Goal: Complete application form

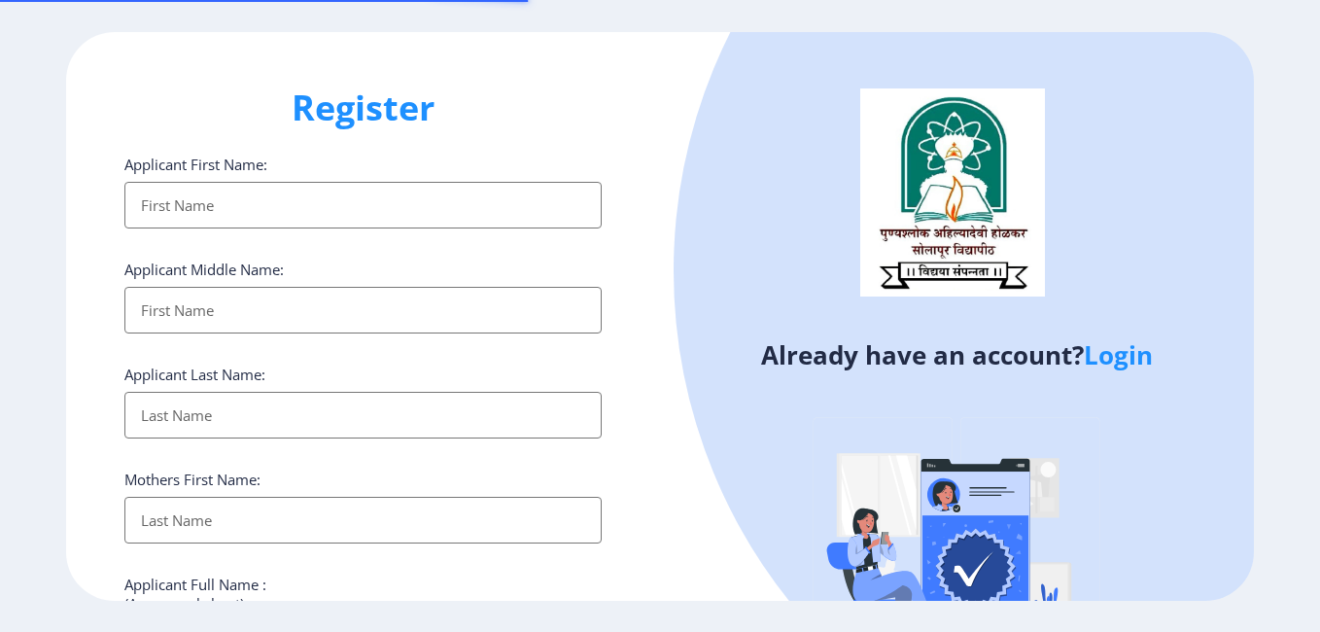
select select
drag, startPoint x: 1074, startPoint y: 372, endPoint x: 1115, endPoint y: 355, distance: 44.4
click at [1075, 372] on div at bounding box center [1202, 270] width 1056 height 1056
click at [1118, 355] on link "Login" at bounding box center [1118, 354] width 69 height 35
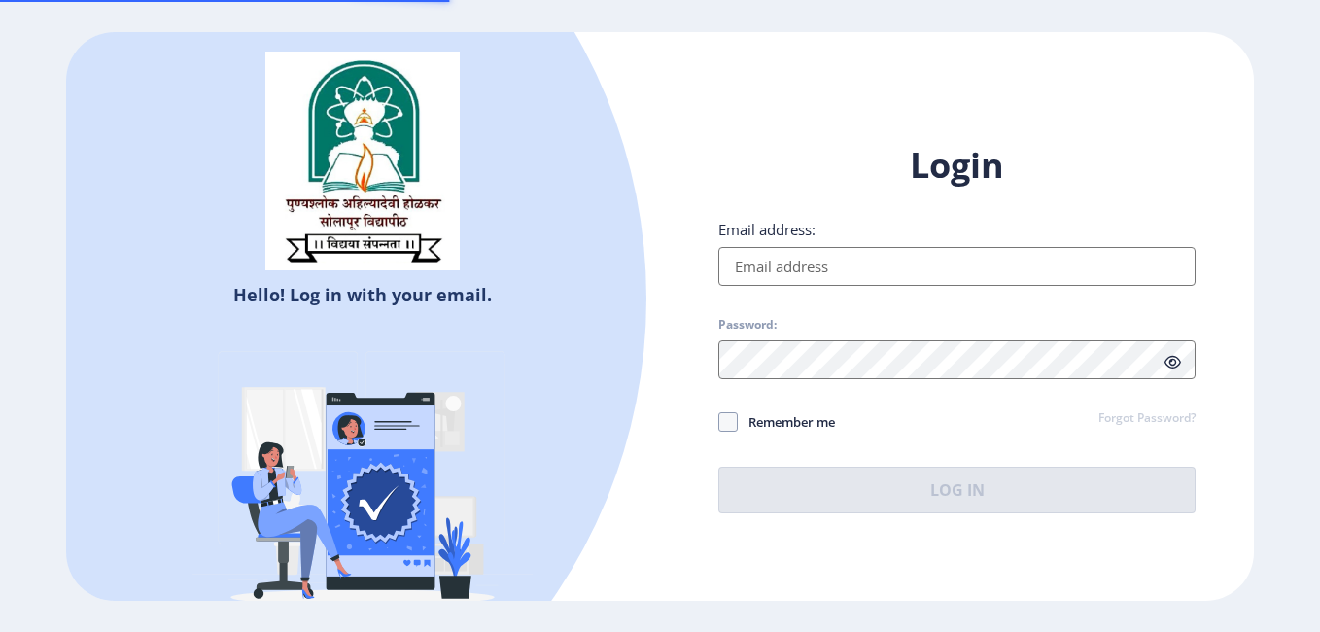
type input "[EMAIL_ADDRESS][DOMAIN_NAME]"
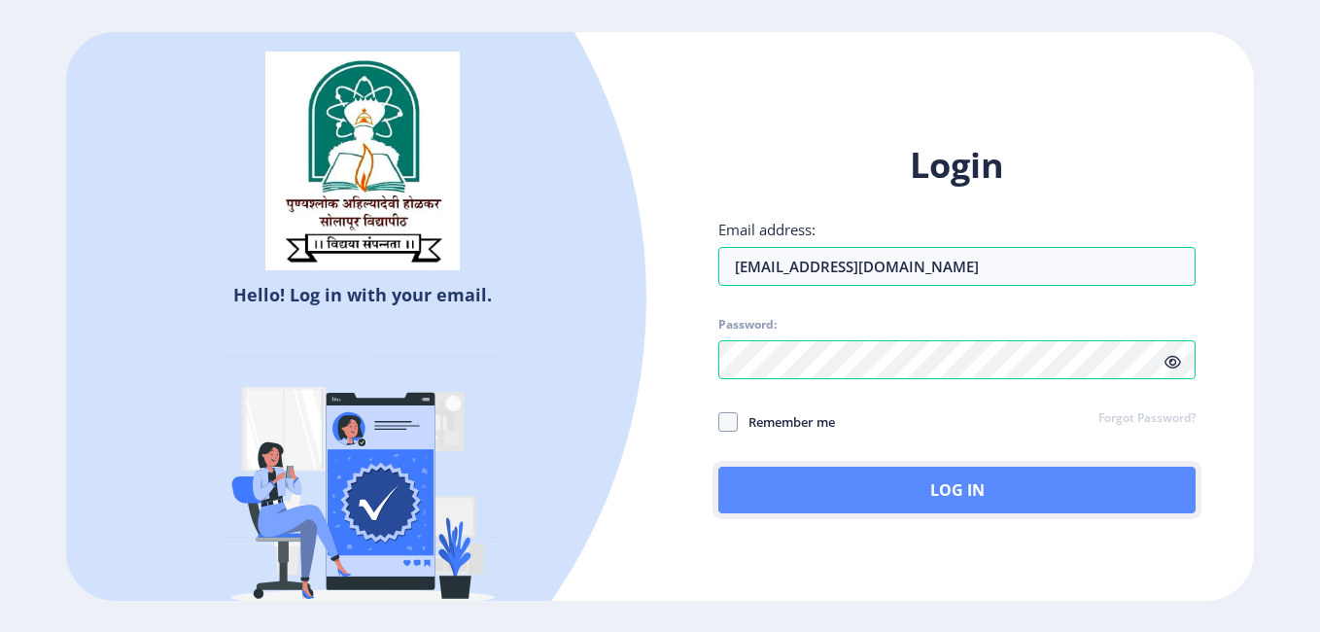
click at [1013, 469] on button "Log In" at bounding box center [956, 490] width 477 height 47
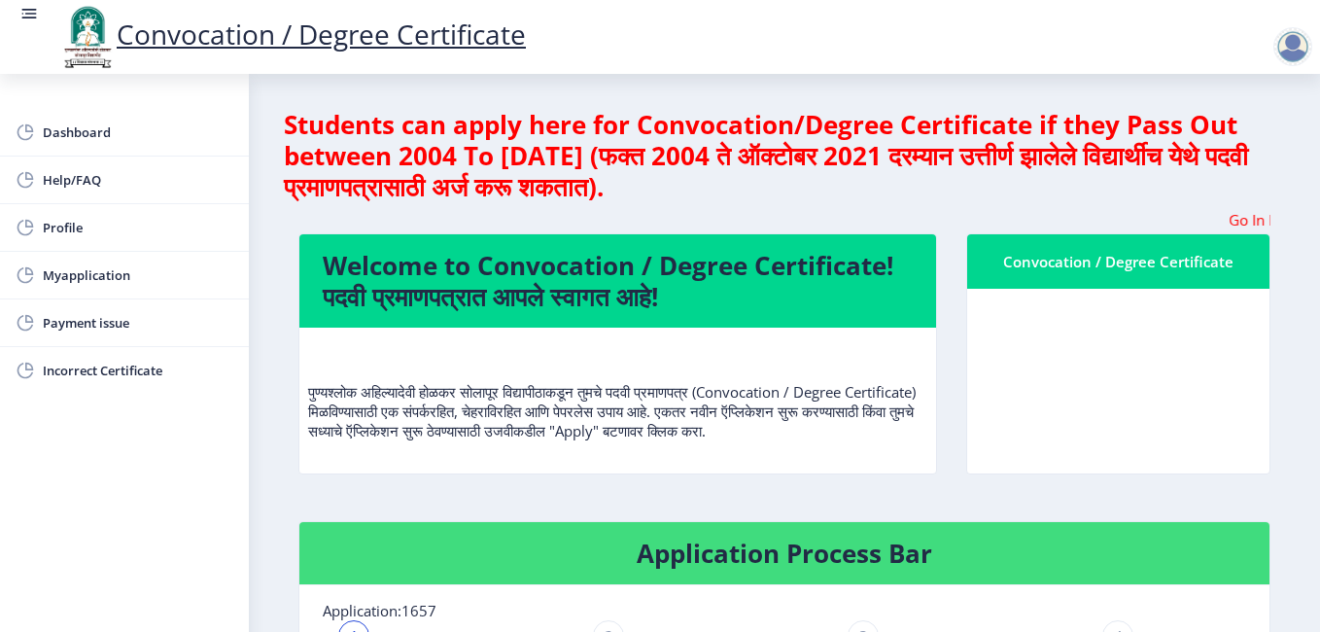
scroll to position [553, 0]
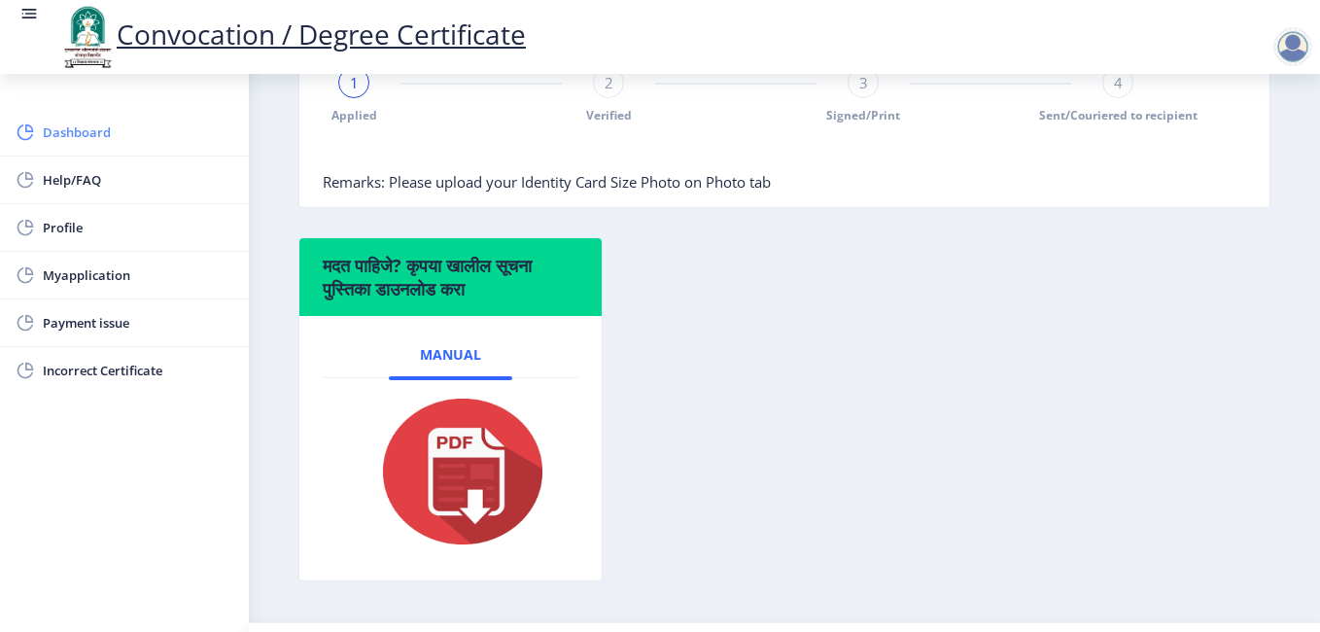
click at [103, 146] on link "Dashboard" at bounding box center [124, 132] width 249 height 47
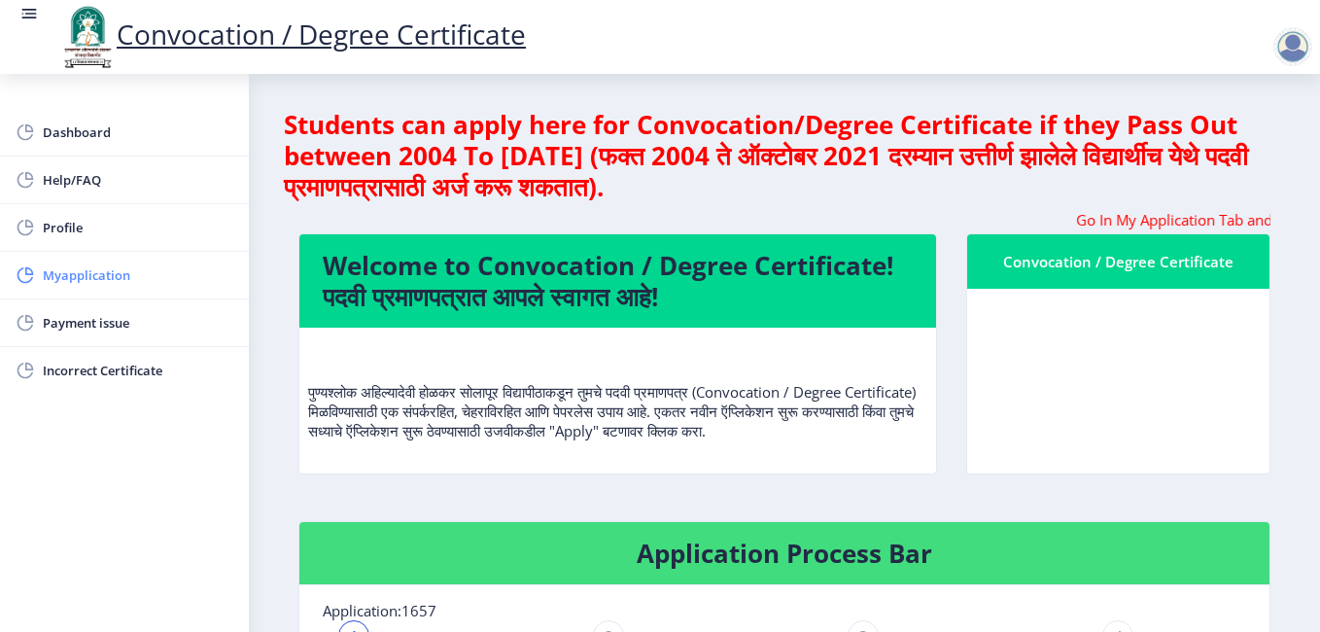
click at [117, 290] on link "Myapplication" at bounding box center [124, 275] width 249 height 47
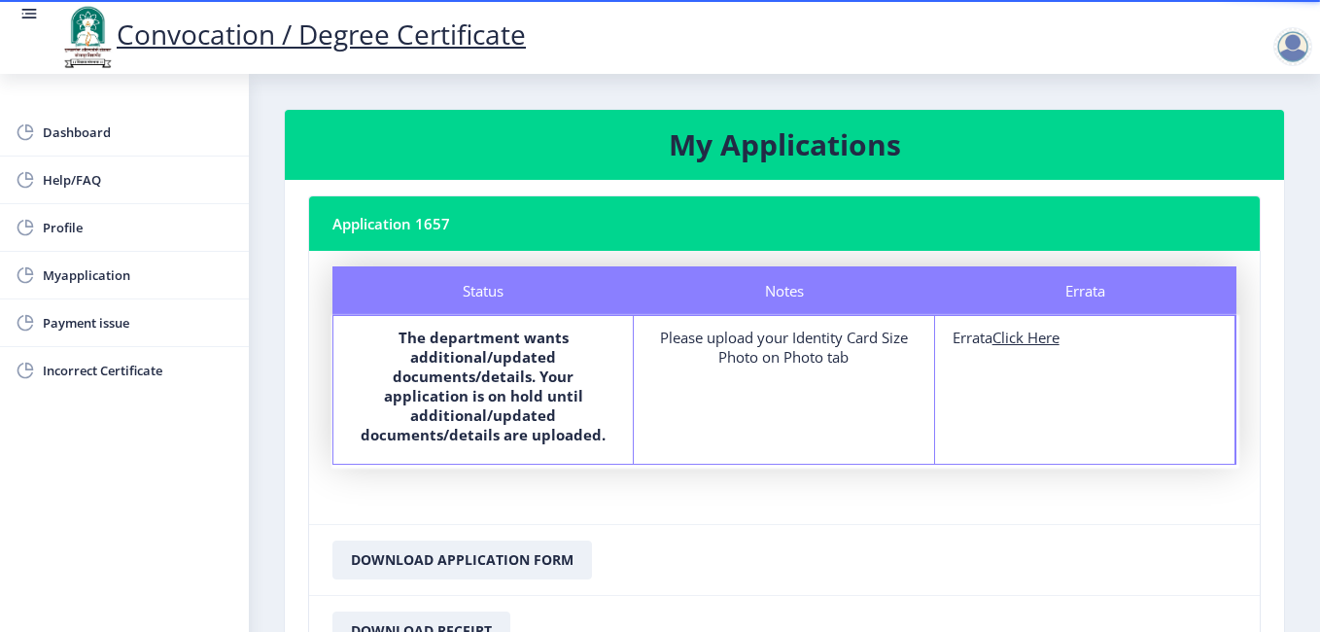
scroll to position [181, 0]
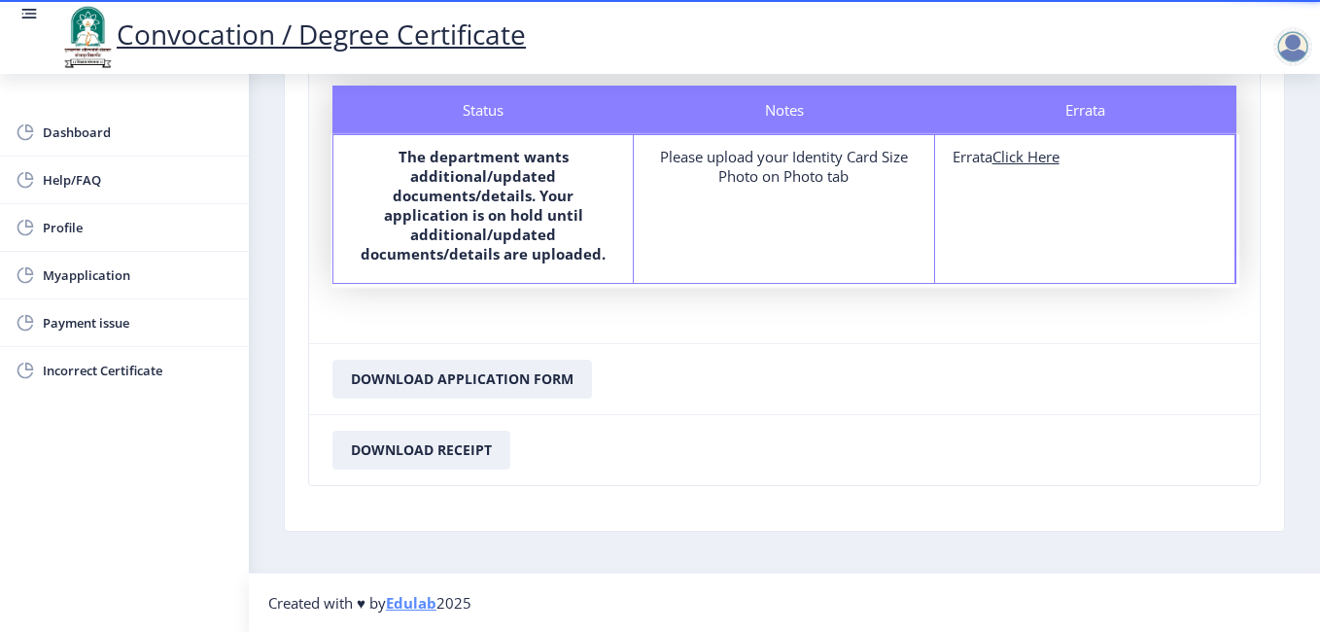
click at [1040, 162] on u "Click Here" at bounding box center [1026, 156] width 67 height 19
select select
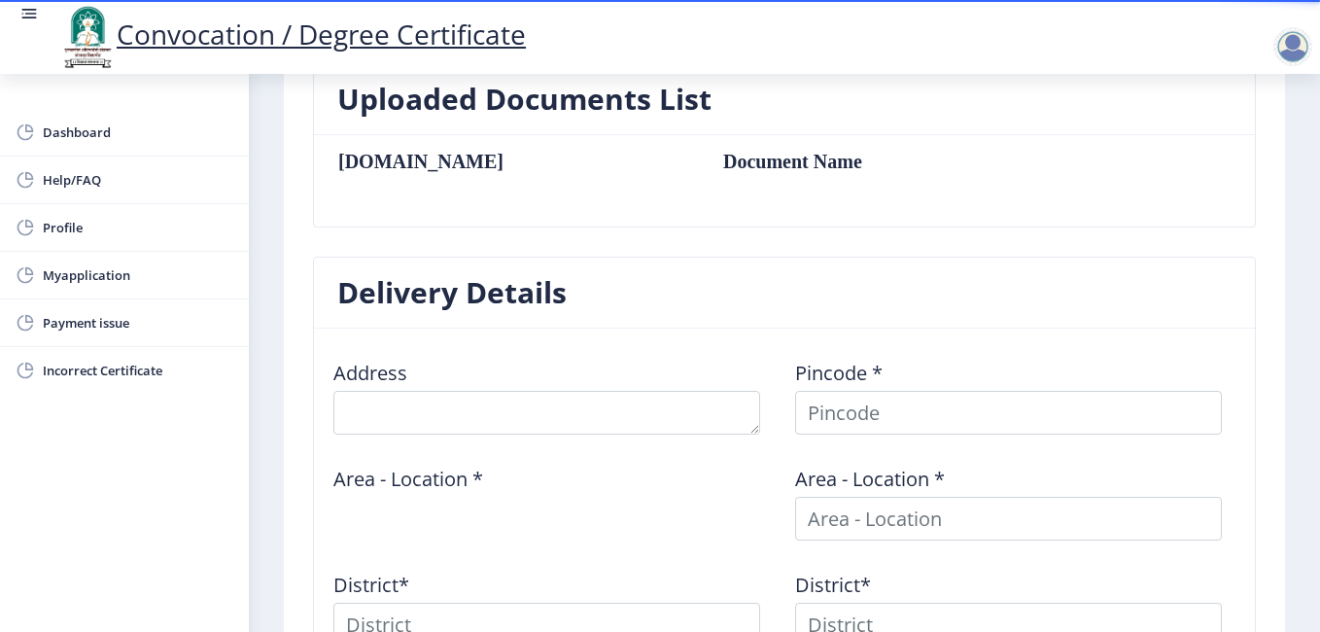
scroll to position [928, 0]
